Goal: Task Accomplishment & Management: Manage account settings

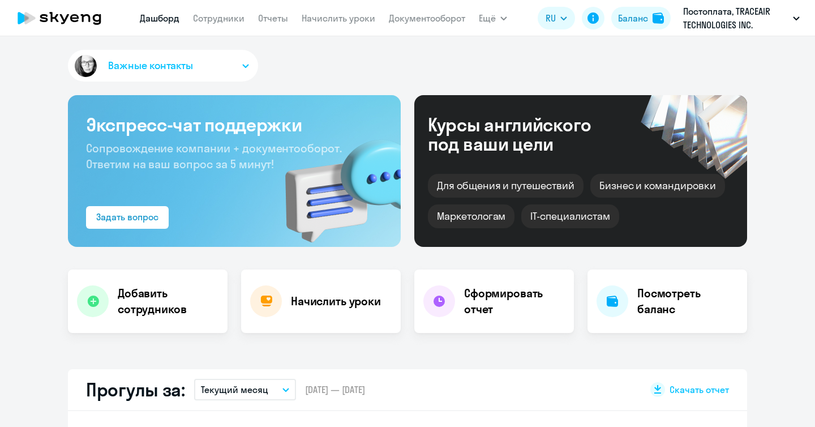
select select "30"
click at [204, 15] on link "Сотрудники" at bounding box center [219, 17] width 52 height 11
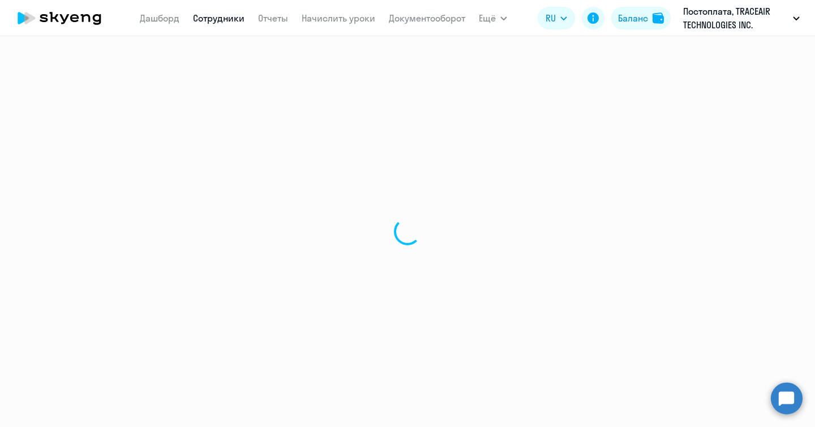
select select "30"
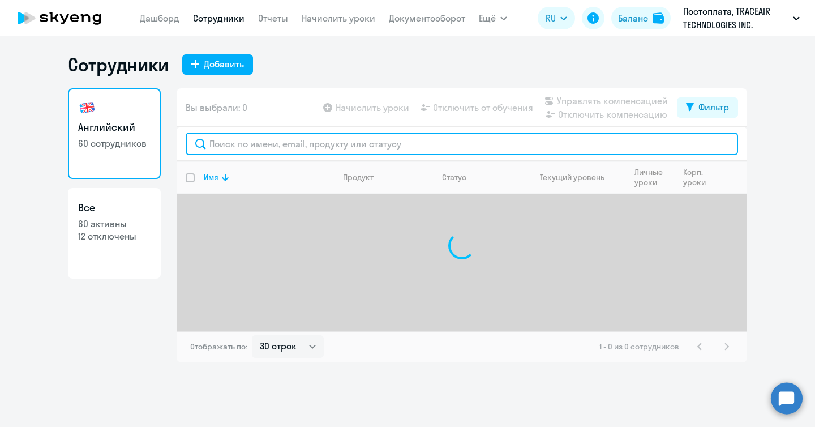
click at [238, 153] on input "text" at bounding box center [462, 143] width 553 height 23
paste input "[EMAIL_ADDRESS][DOMAIN_NAME]"
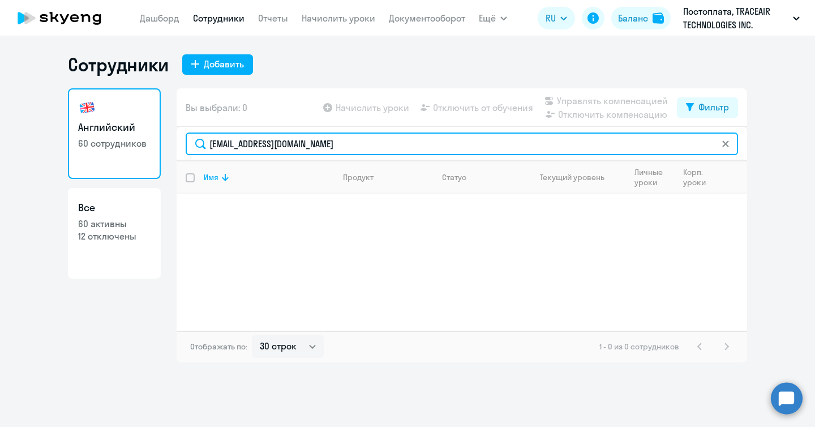
click at [356, 150] on input "[EMAIL_ADDRESS][DOMAIN_NAME]" at bounding box center [462, 143] width 553 height 23
click at [232, 150] on input "belousova" at bounding box center [462, 143] width 553 height 23
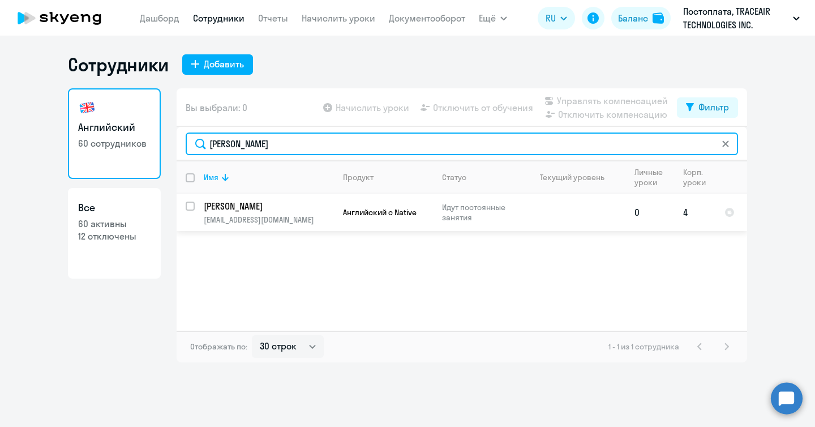
type input "[PERSON_NAME]"
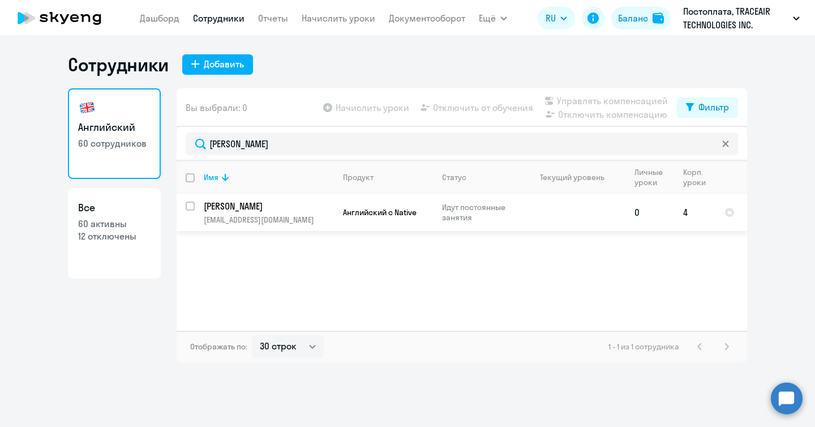
click at [189, 208] on input "select row 20176984" at bounding box center [197, 213] width 23 height 23
checkbox input "true"
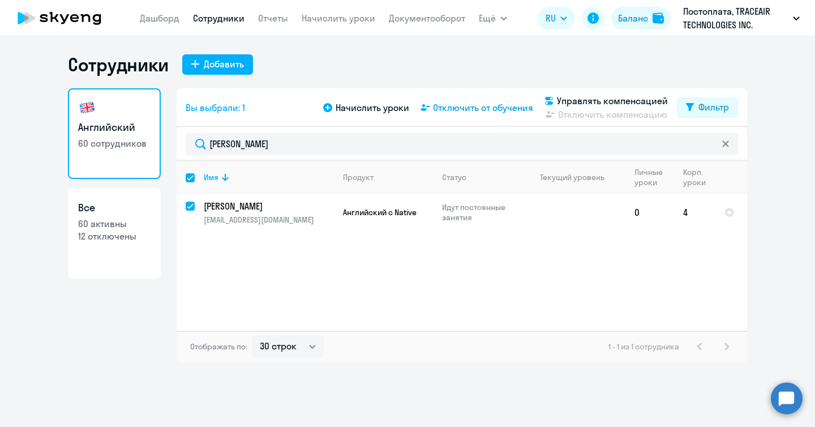
click at [461, 109] on span "Отключить от обучения" at bounding box center [483, 108] width 100 height 14
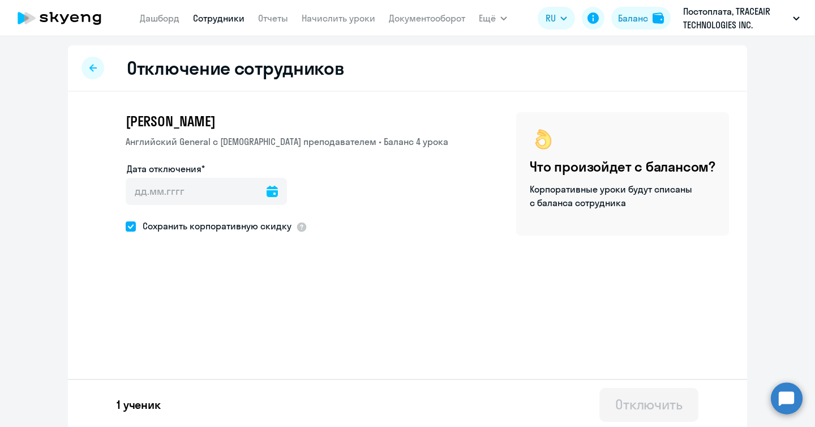
click at [267, 199] on div at bounding box center [272, 191] width 11 height 27
click at [267, 196] on icon at bounding box center [272, 191] width 11 height 11
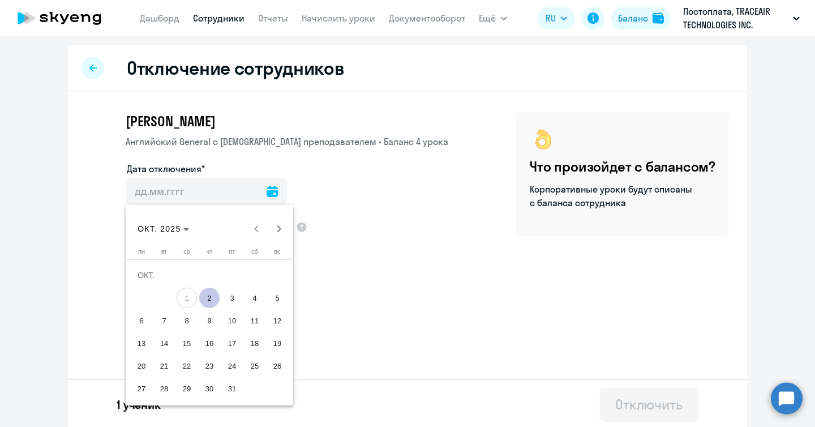
click at [212, 297] on span "2" at bounding box center [209, 298] width 20 height 20
type input "[DATE]"
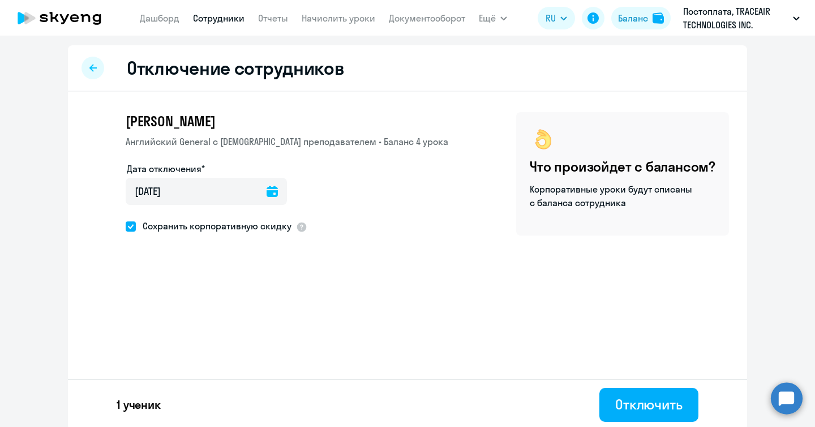
click at [129, 223] on span at bounding box center [131, 226] width 10 height 10
click at [126, 226] on input "Сохранить корпоративную скидку" at bounding box center [125, 226] width 1 height 1
checkbox input "false"
click at [688, 412] on button "Отключить" at bounding box center [649, 405] width 99 height 34
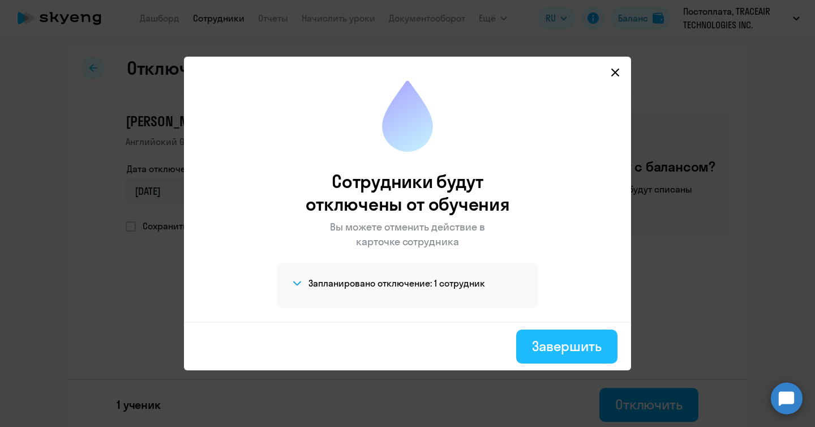
click at [556, 349] on div "Завершить" at bounding box center [567, 346] width 70 height 18
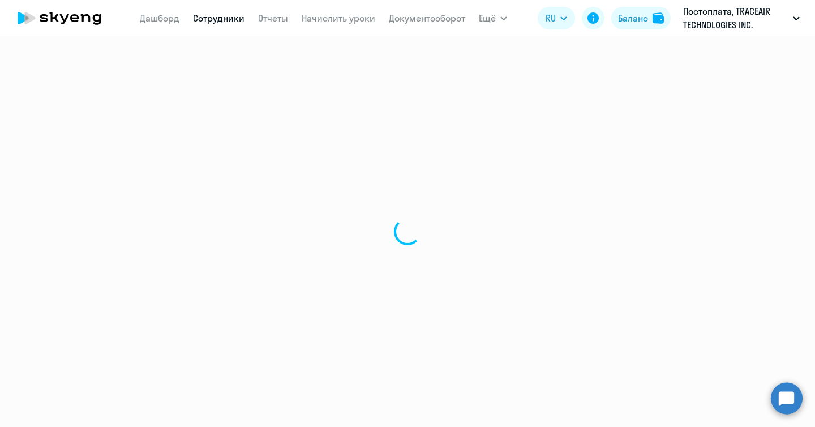
select select "30"
